Goal: Task Accomplishment & Management: Manage account settings

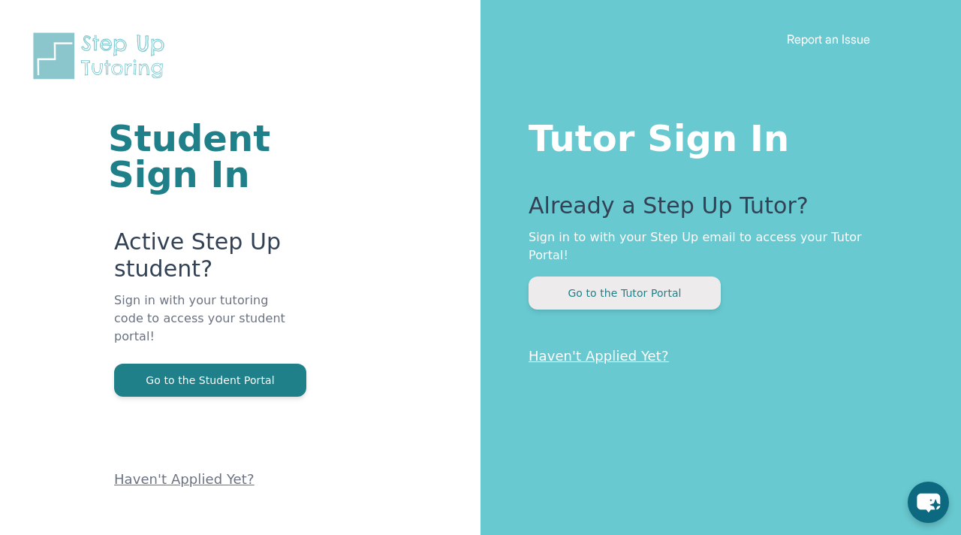
click at [568, 276] on button "Go to the Tutor Portal" at bounding box center [625, 292] width 192 height 33
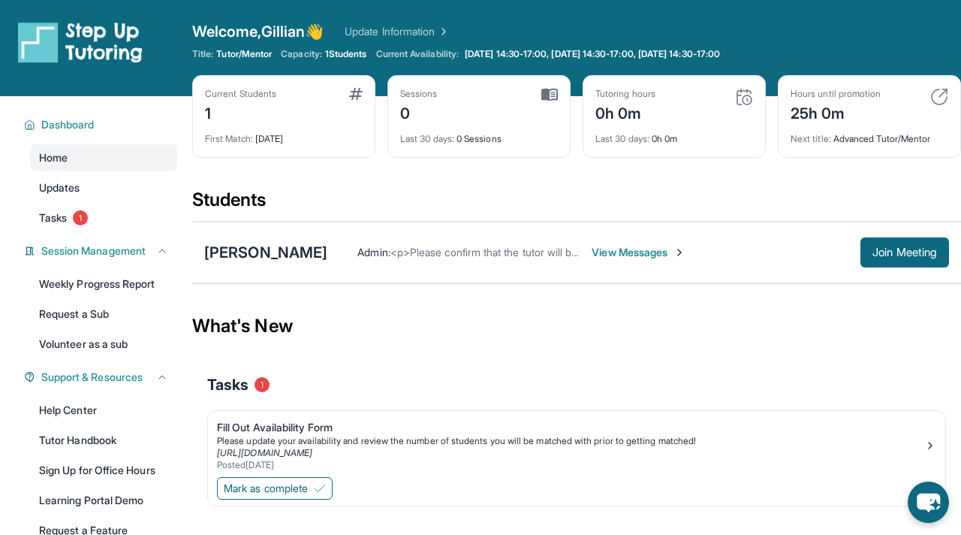
click at [629, 254] on span "View Messages" at bounding box center [639, 252] width 94 height 15
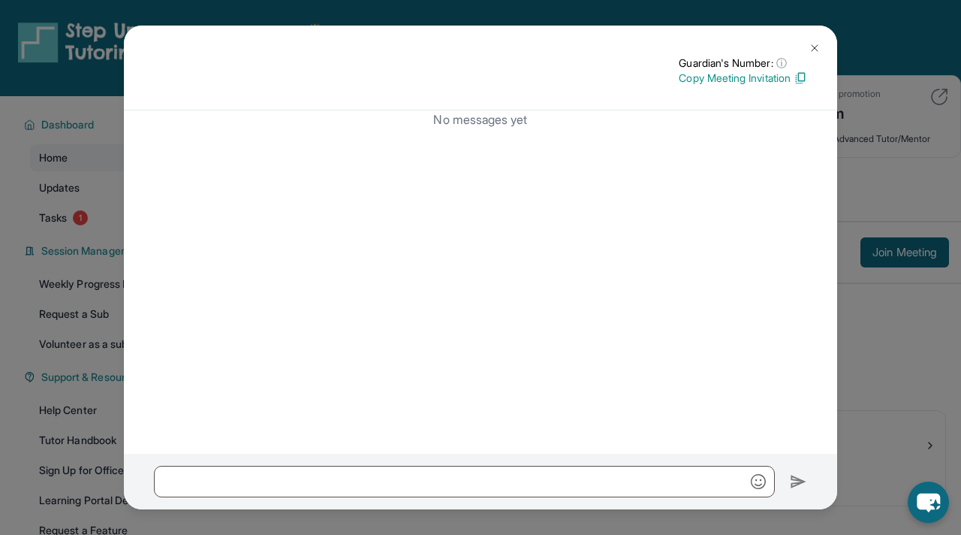
click at [816, 46] on img at bounding box center [815, 48] width 12 height 12
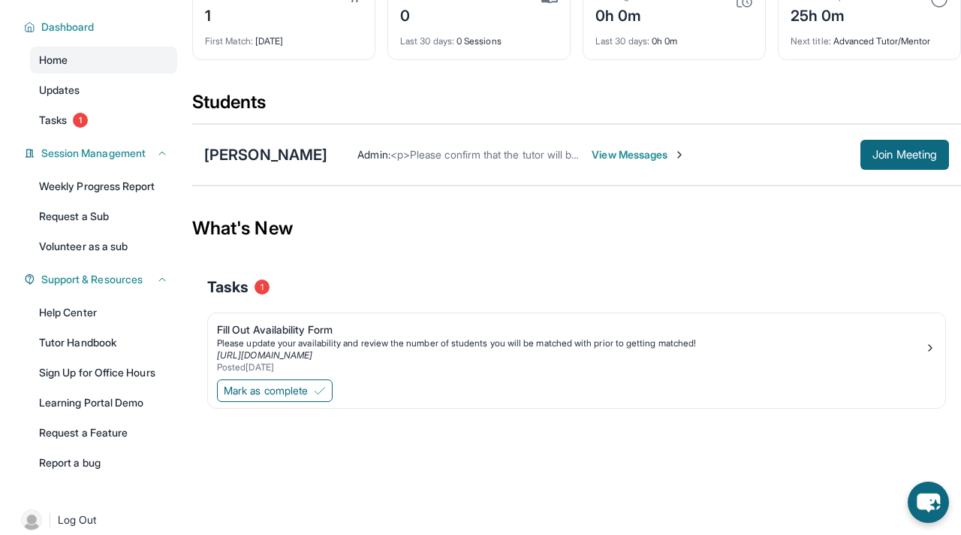
scroll to position [114, 0]
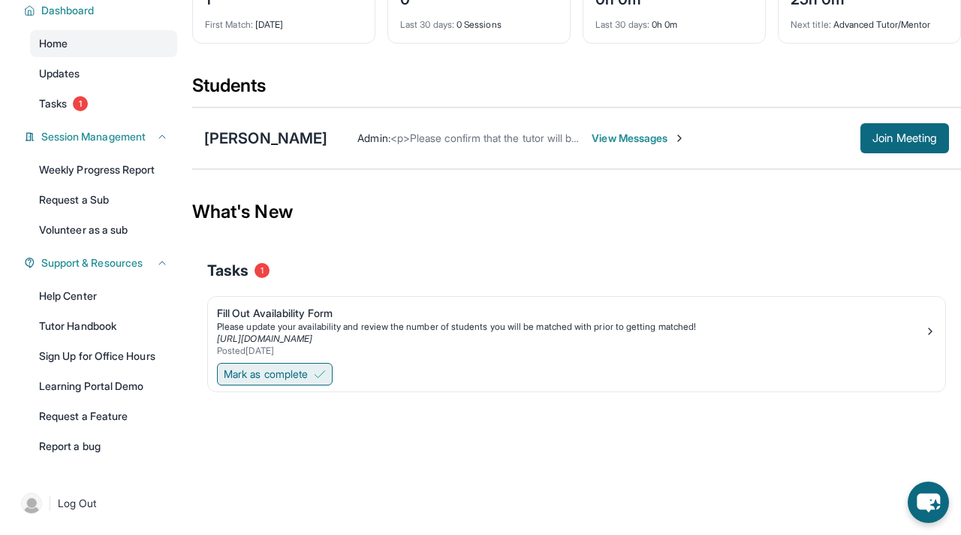
click at [285, 379] on span "Mark as complete" at bounding box center [266, 373] width 84 height 15
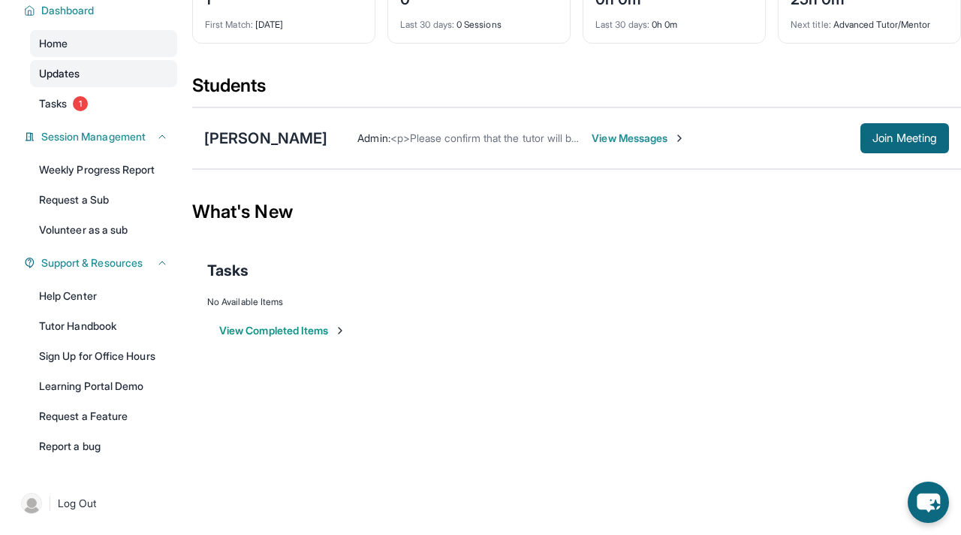
click at [71, 77] on span "Updates" at bounding box center [59, 73] width 41 height 15
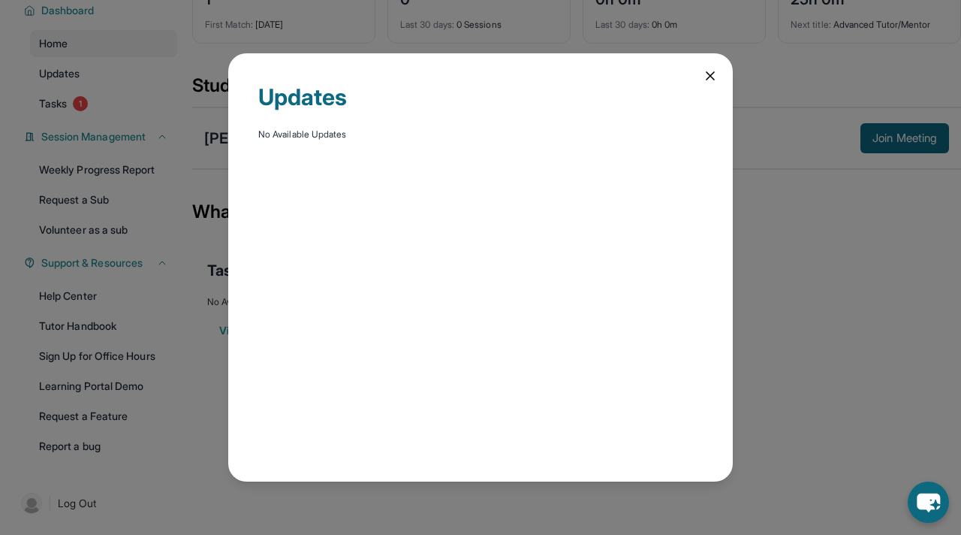
click at [700, 69] on div "Updates No Available Updates" at bounding box center [480, 267] width 505 height 428
click at [225, 104] on div "Updates No Available Updates" at bounding box center [480, 267] width 961 height 535
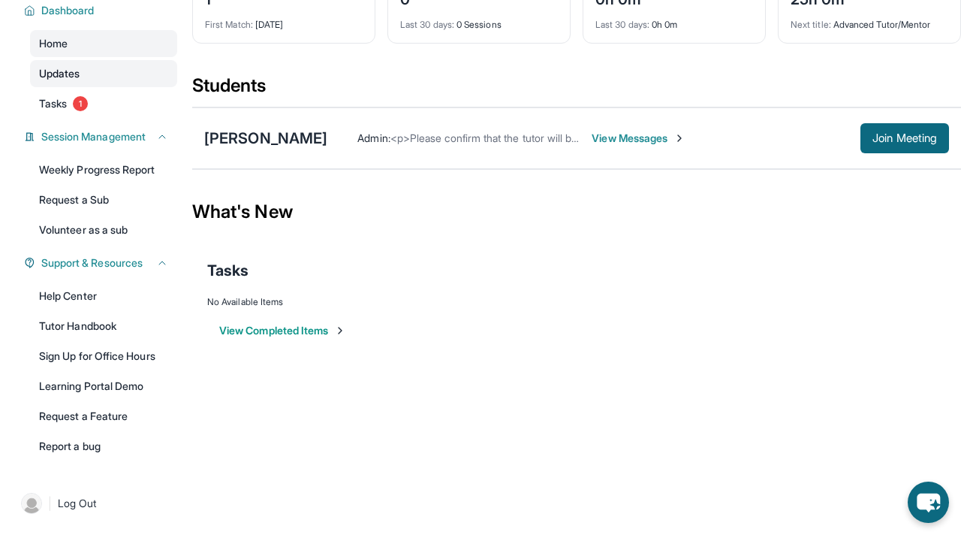
click at [59, 86] on link "Updates" at bounding box center [103, 73] width 147 height 27
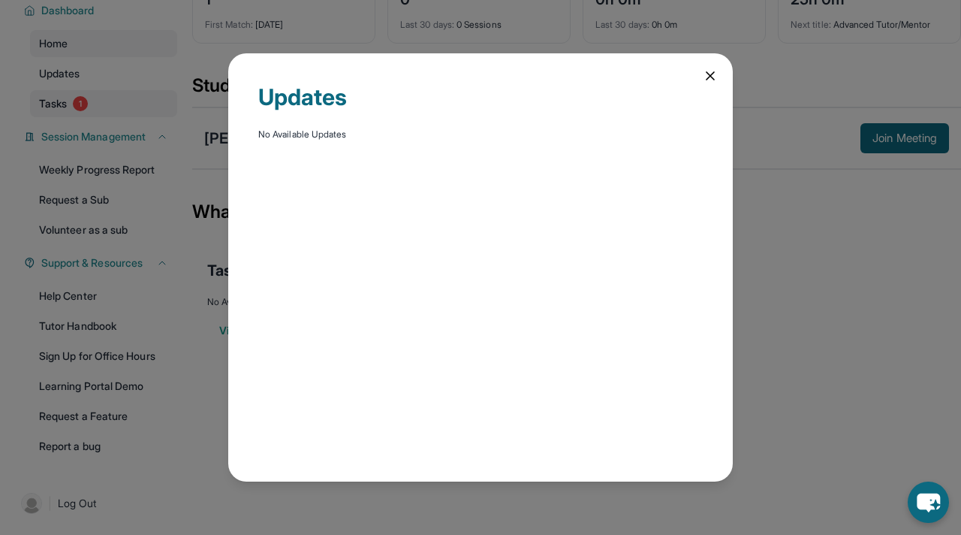
click at [67, 103] on div "Updates No Available Updates" at bounding box center [480, 267] width 961 height 535
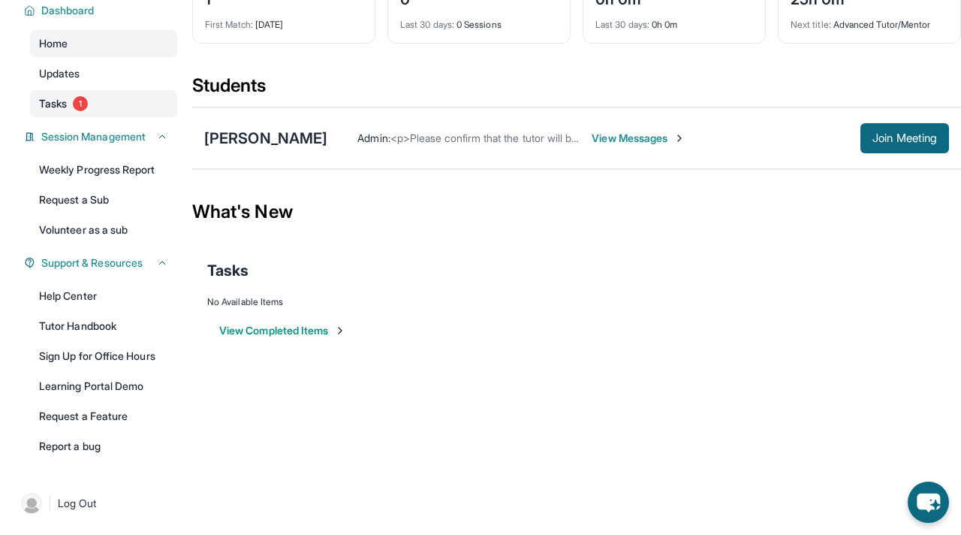
click at [50, 104] on span "Tasks" at bounding box center [53, 103] width 28 height 15
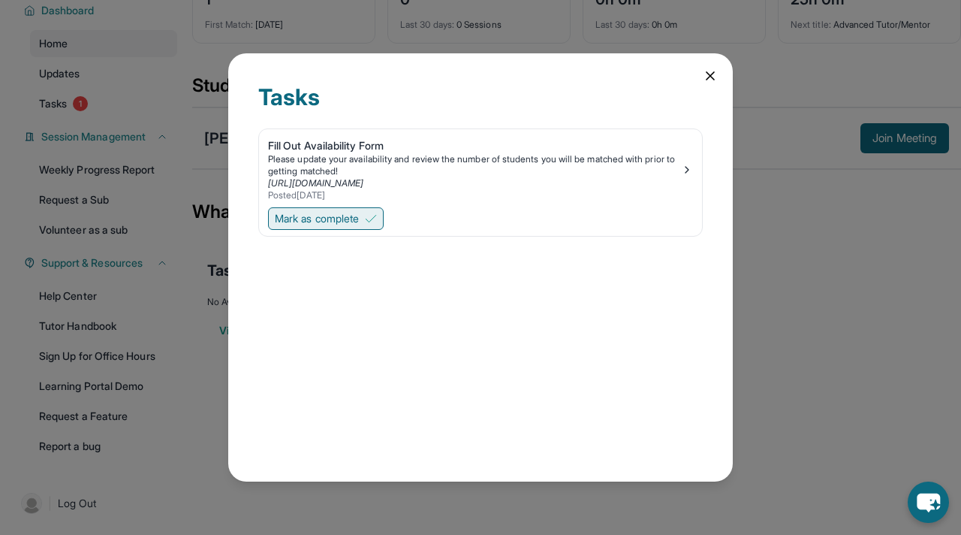
click at [351, 219] on span "Mark as complete" at bounding box center [317, 218] width 84 height 15
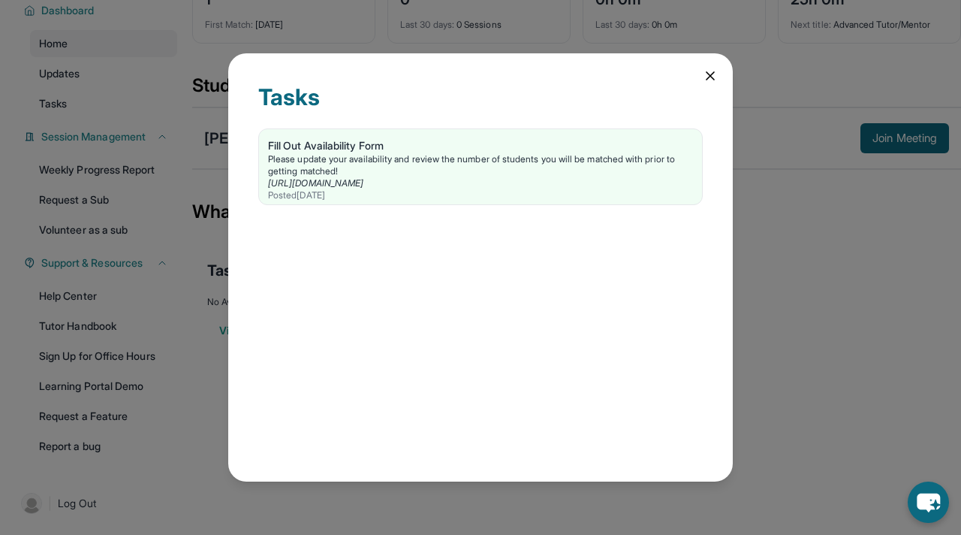
click at [720, 68] on div "Tasks Fill Out Availability Form Please update your availability and review the…" at bounding box center [480, 267] width 505 height 428
click at [708, 74] on icon at bounding box center [711, 76] width 8 height 8
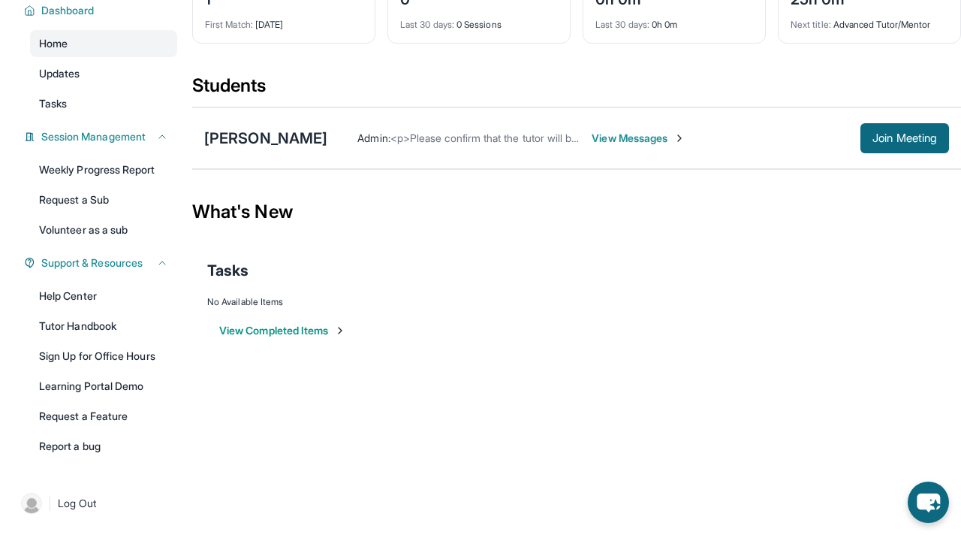
scroll to position [62, 0]
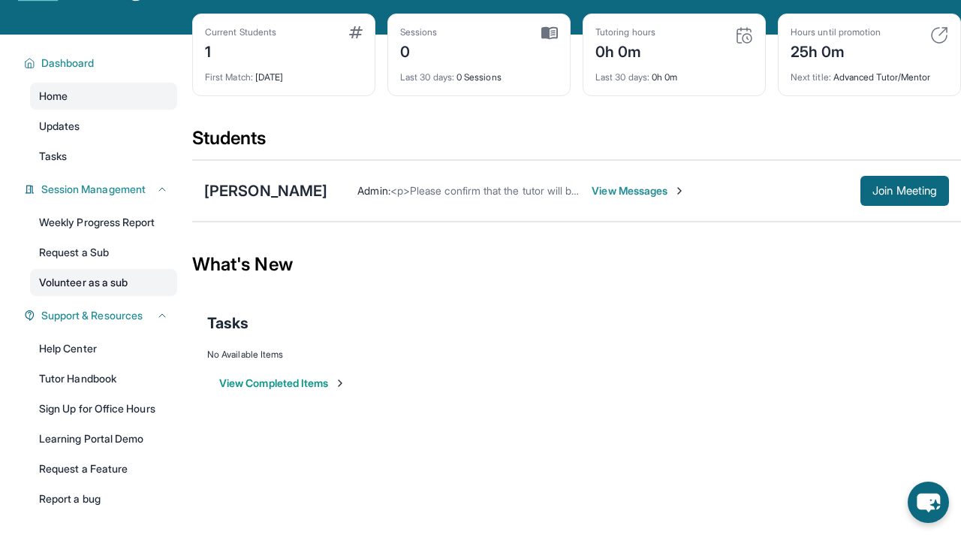
click at [98, 286] on link "Volunteer as a sub" at bounding box center [103, 282] width 147 height 27
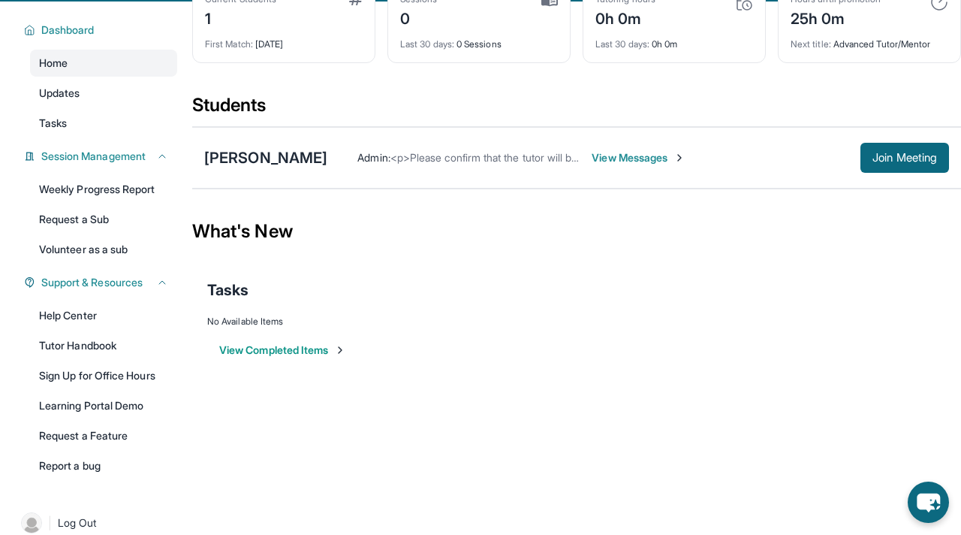
scroll to position [114, 0]
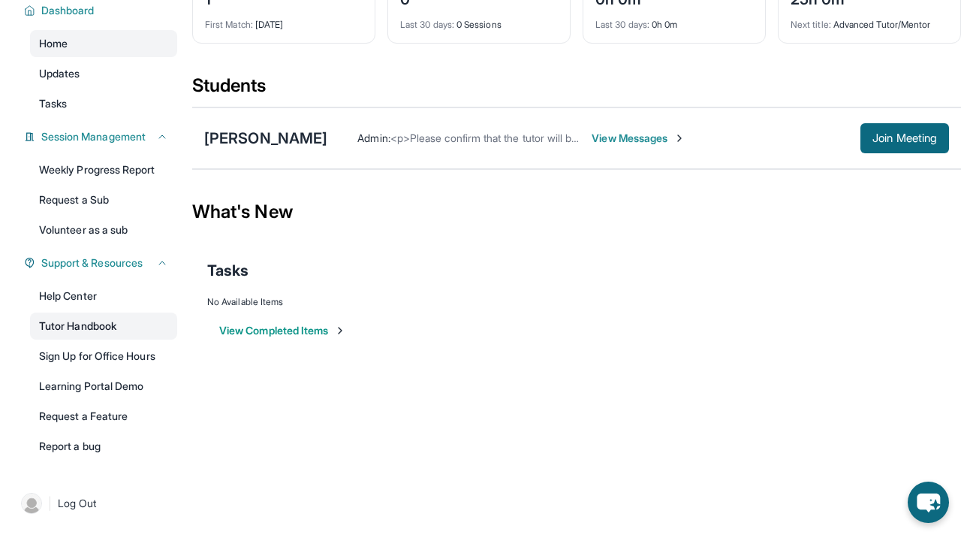
click at [86, 326] on link "Tutor Handbook" at bounding box center [103, 325] width 147 height 27
